Goal: Use online tool/utility: Use online tool/utility

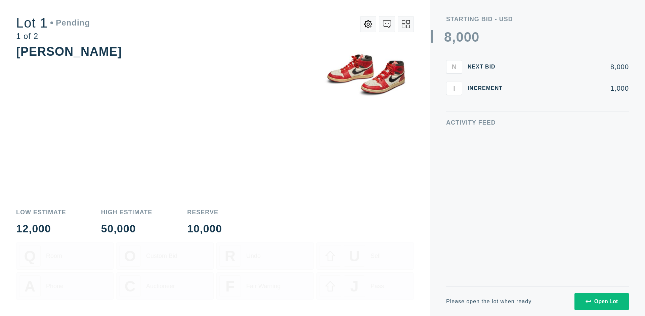
click at [601, 301] on div "Open Lot" at bounding box center [601, 301] width 32 height 6
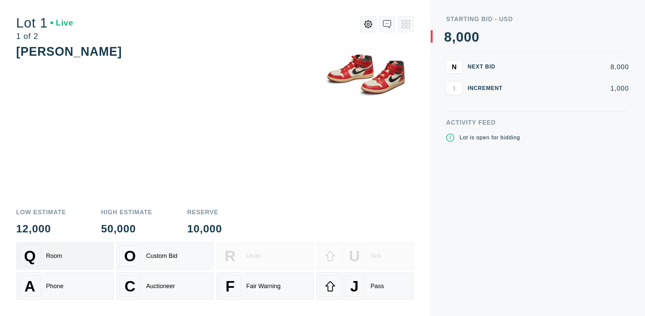
click at [65, 256] on div "Q Room" at bounding box center [64, 255] width 91 height 21
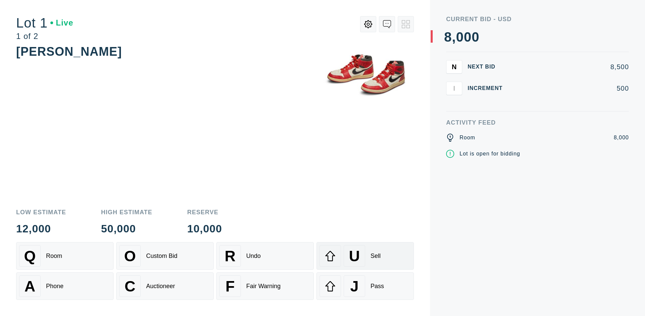
click at [365, 256] on div "U Sell" at bounding box center [364, 255] width 91 height 21
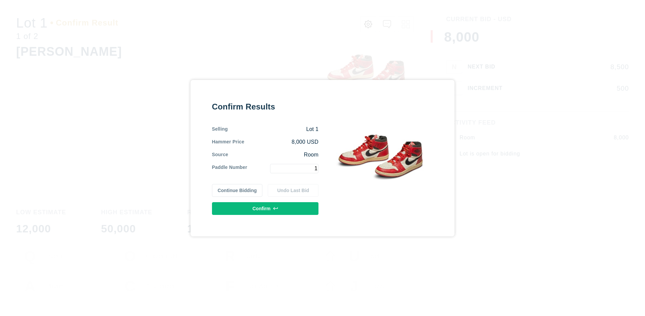
type input "1"
click at [265, 208] on button "Confirm" at bounding box center [265, 208] width 106 height 13
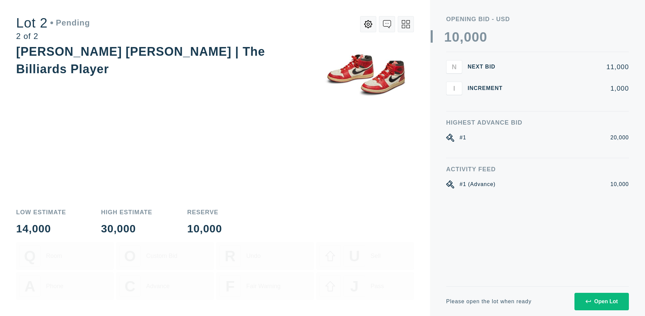
click at [601, 301] on div "Open Lot" at bounding box center [601, 301] width 32 height 6
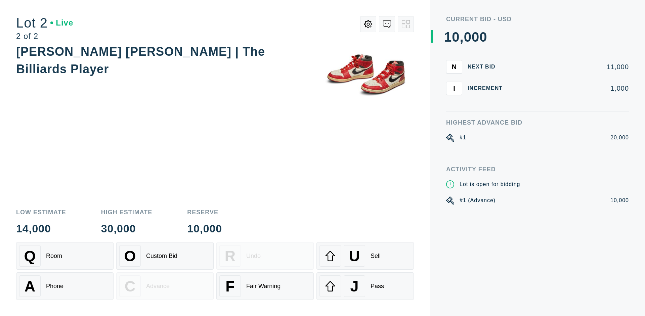
click at [65, 286] on div "A Phone" at bounding box center [64, 285] width 91 height 21
